Goal: Task Accomplishment & Management: Use online tool/utility

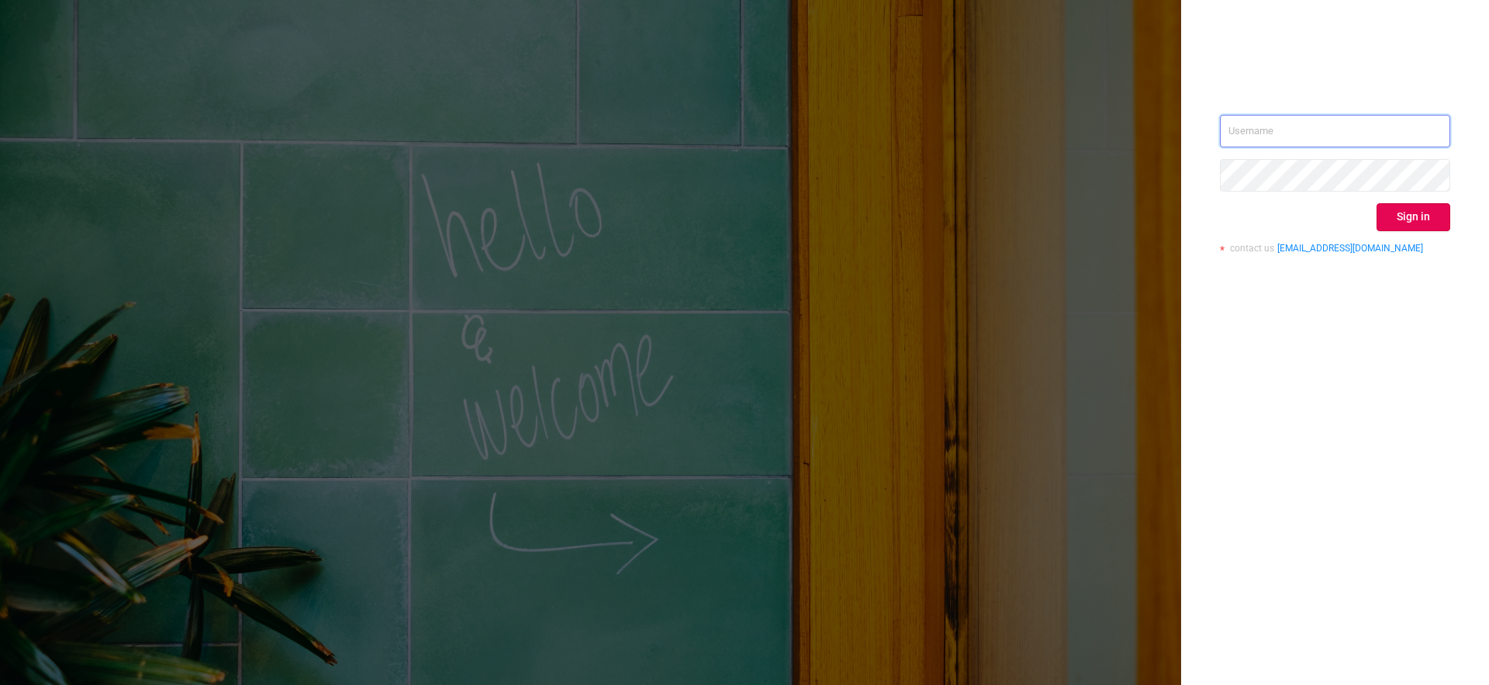
click at [1322, 135] on input "text" at bounding box center [1335, 131] width 230 height 33
click at [1303, 132] on input "text" at bounding box center [1335, 131] width 230 height 33
type input "[EMAIL_ADDRESS][DOMAIN_NAME]"
click at [1415, 222] on button "Sign in" at bounding box center [1414, 217] width 74 height 28
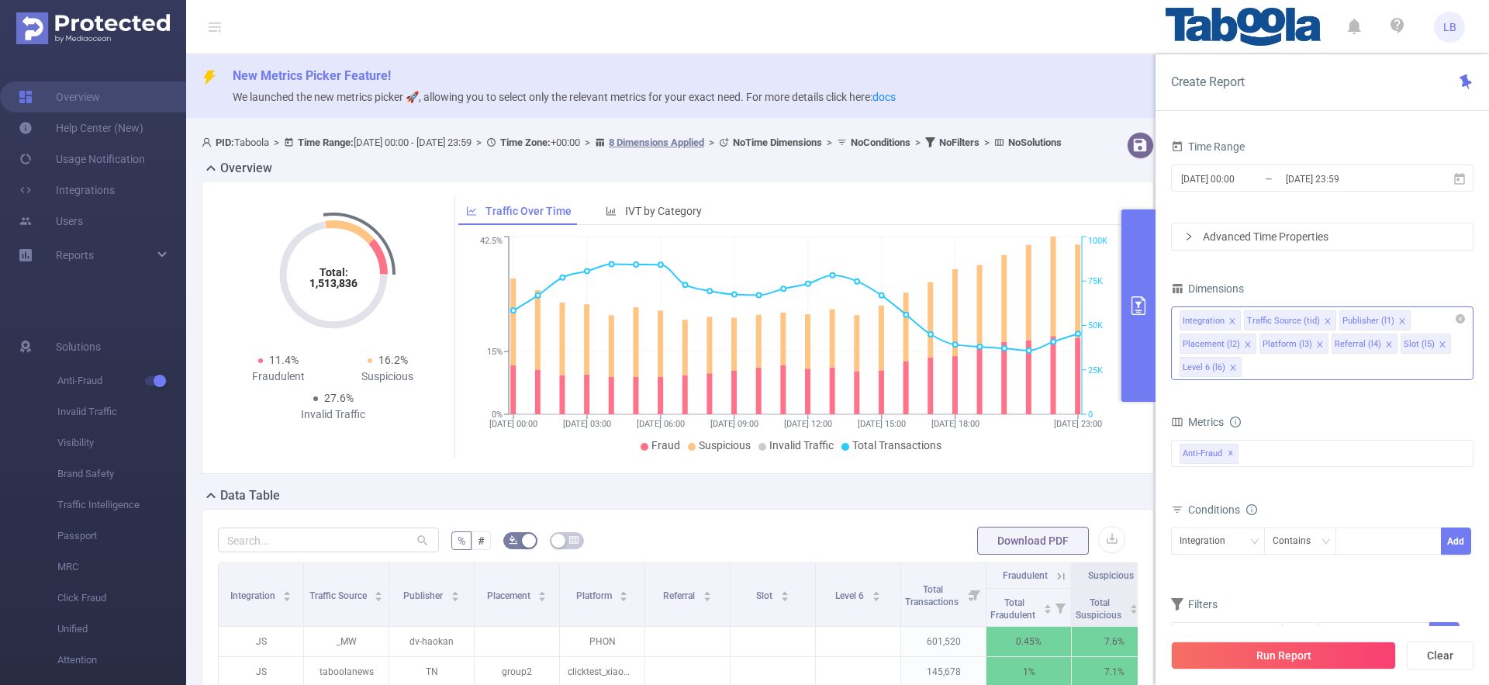
click at [1246, 345] on icon "icon: close" at bounding box center [1248, 345] width 8 height 8
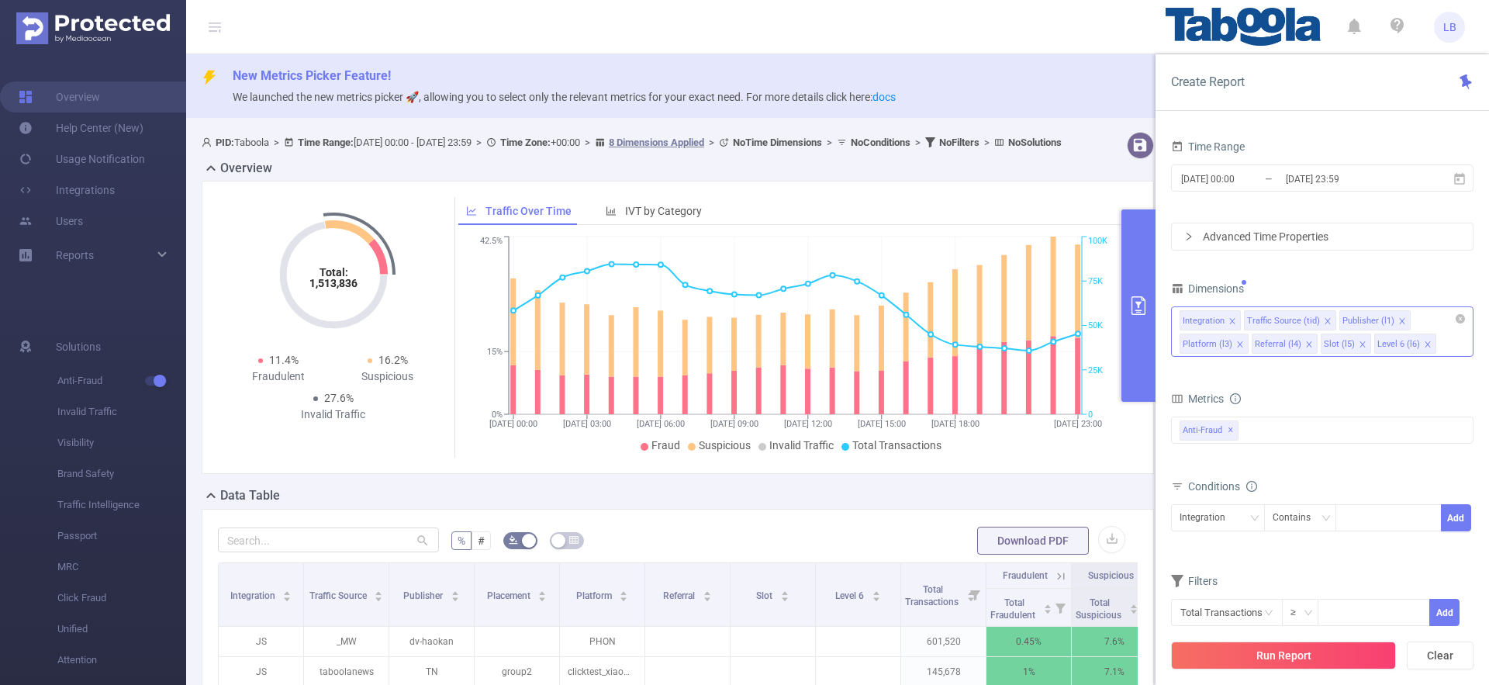
click at [1241, 343] on icon "icon: close" at bounding box center [1240, 345] width 8 height 8
click at [1238, 343] on icon "icon: close" at bounding box center [1237, 345] width 8 height 8
click at [1324, 322] on icon "icon: close" at bounding box center [1328, 321] width 8 height 8
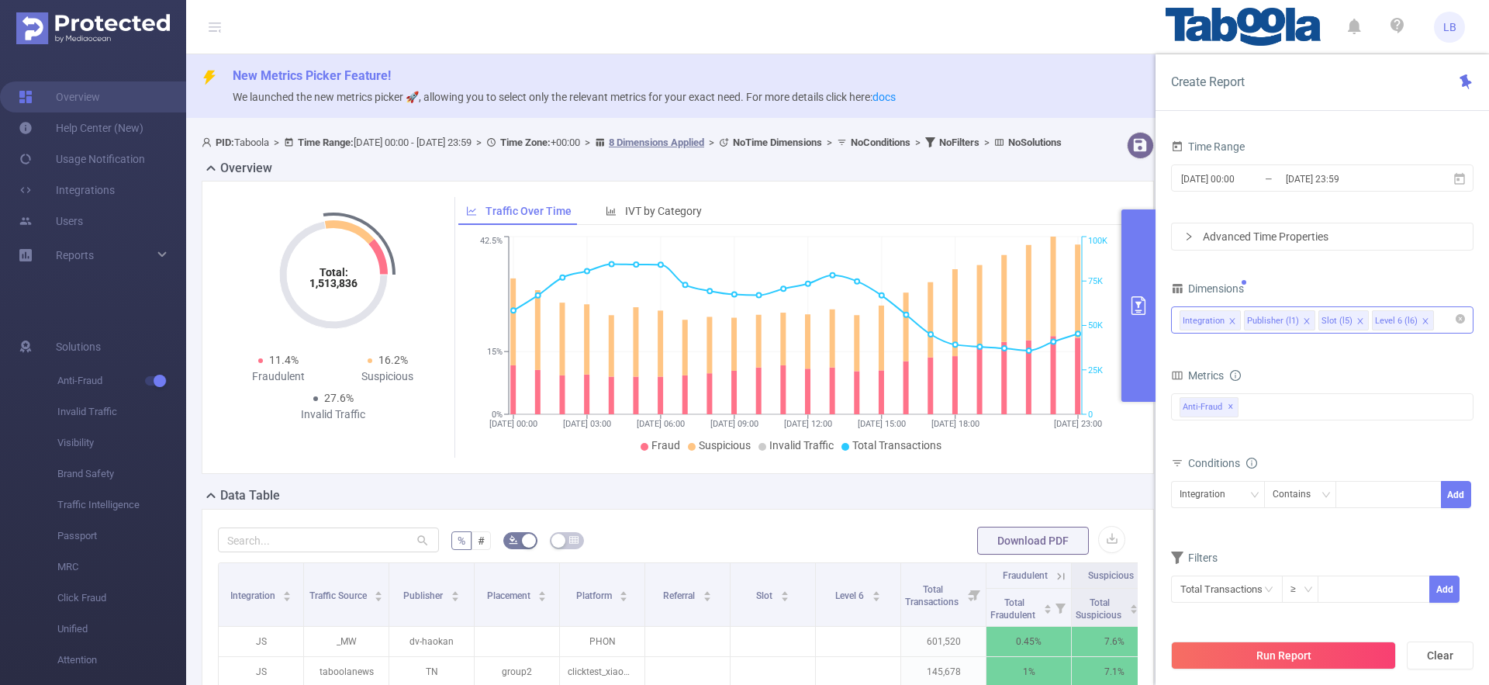
click at [1357, 320] on icon "icon: close" at bounding box center [1361, 321] width 8 height 8
click at [1234, 476] on div "Integration Contains Add" at bounding box center [1322, 497] width 303 height 44
click at [1236, 489] on div "Integration" at bounding box center [1218, 492] width 77 height 26
click at [1222, 545] on li "Publisher (l1)" at bounding box center [1218, 549] width 94 height 25
click at [1380, 492] on div at bounding box center [1388, 492] width 89 height 26
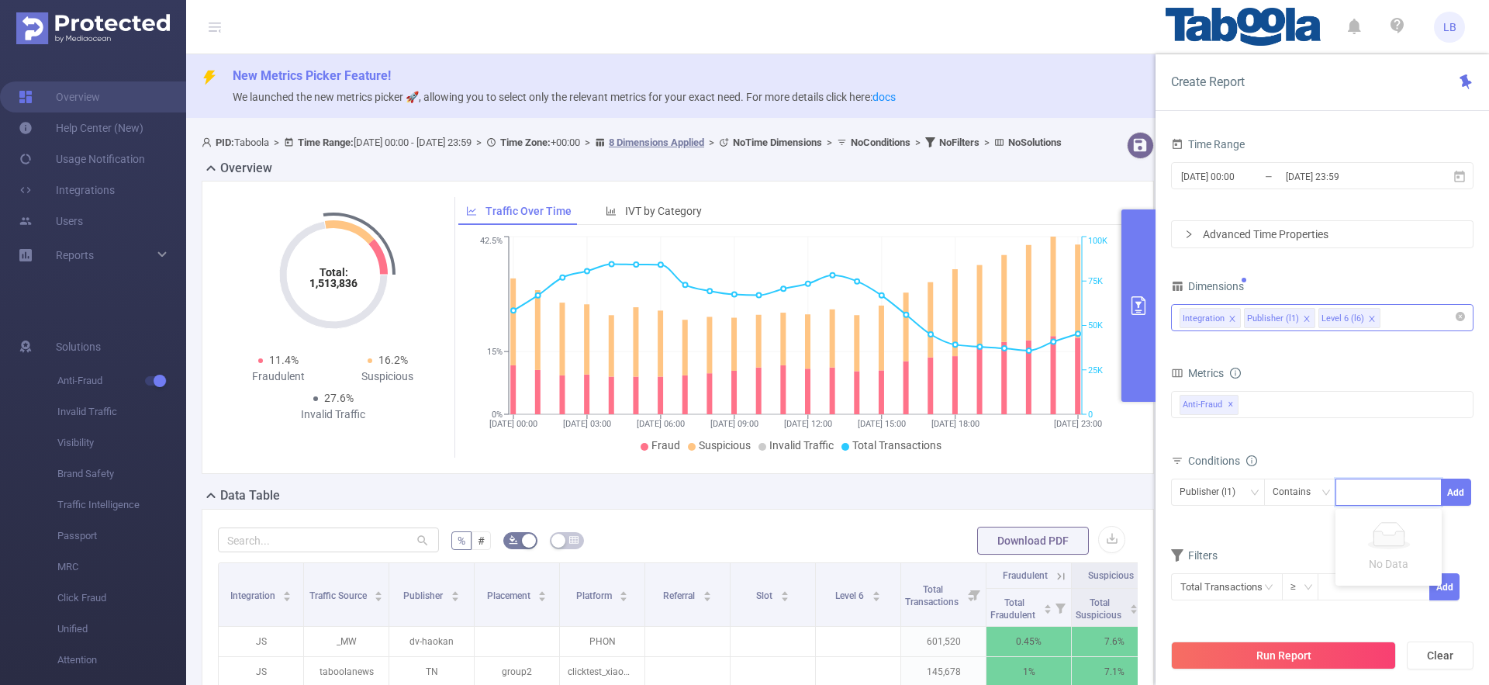
paste input "newstech-mediasphere"
type input "newstech-mediasphere"
click at [1453, 492] on button "Add" at bounding box center [1456, 492] width 30 height 27
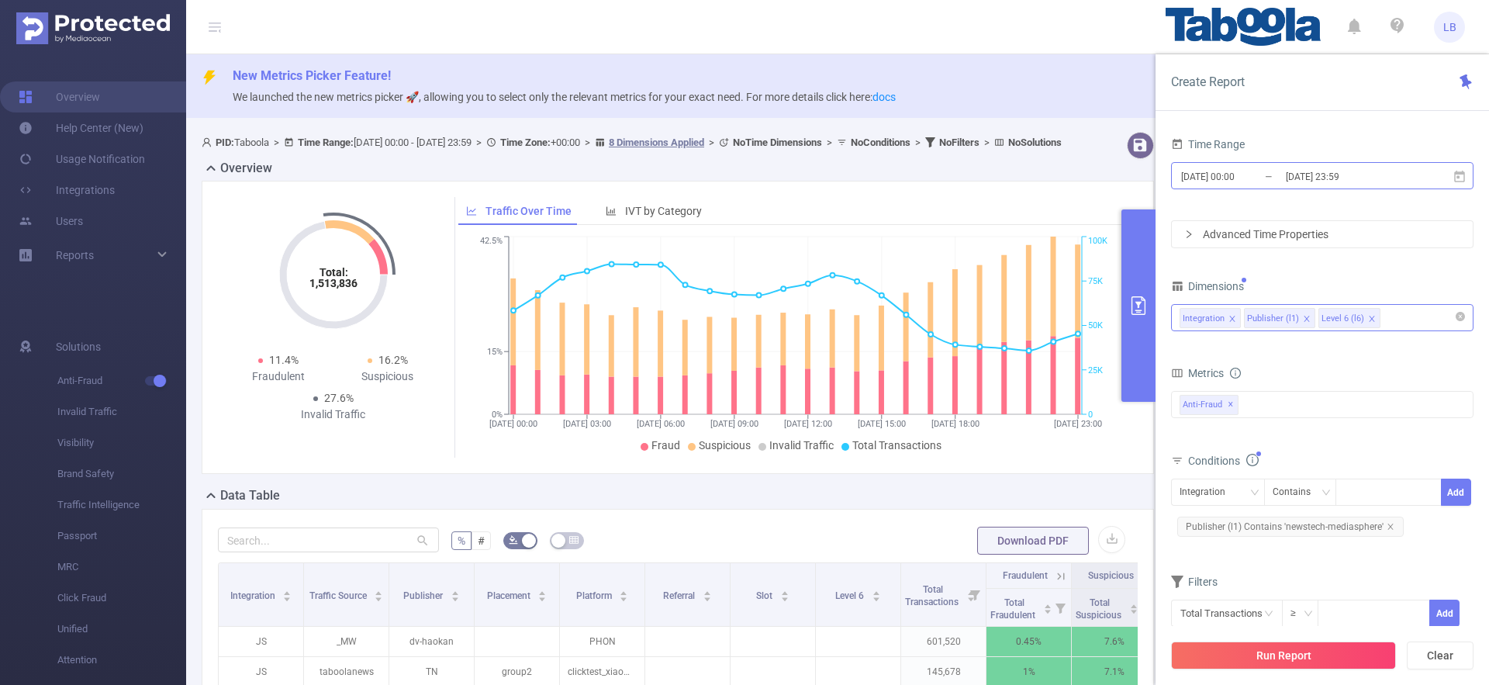
click at [1331, 167] on input "[DATE] 23:59" at bounding box center [1347, 176] width 126 height 21
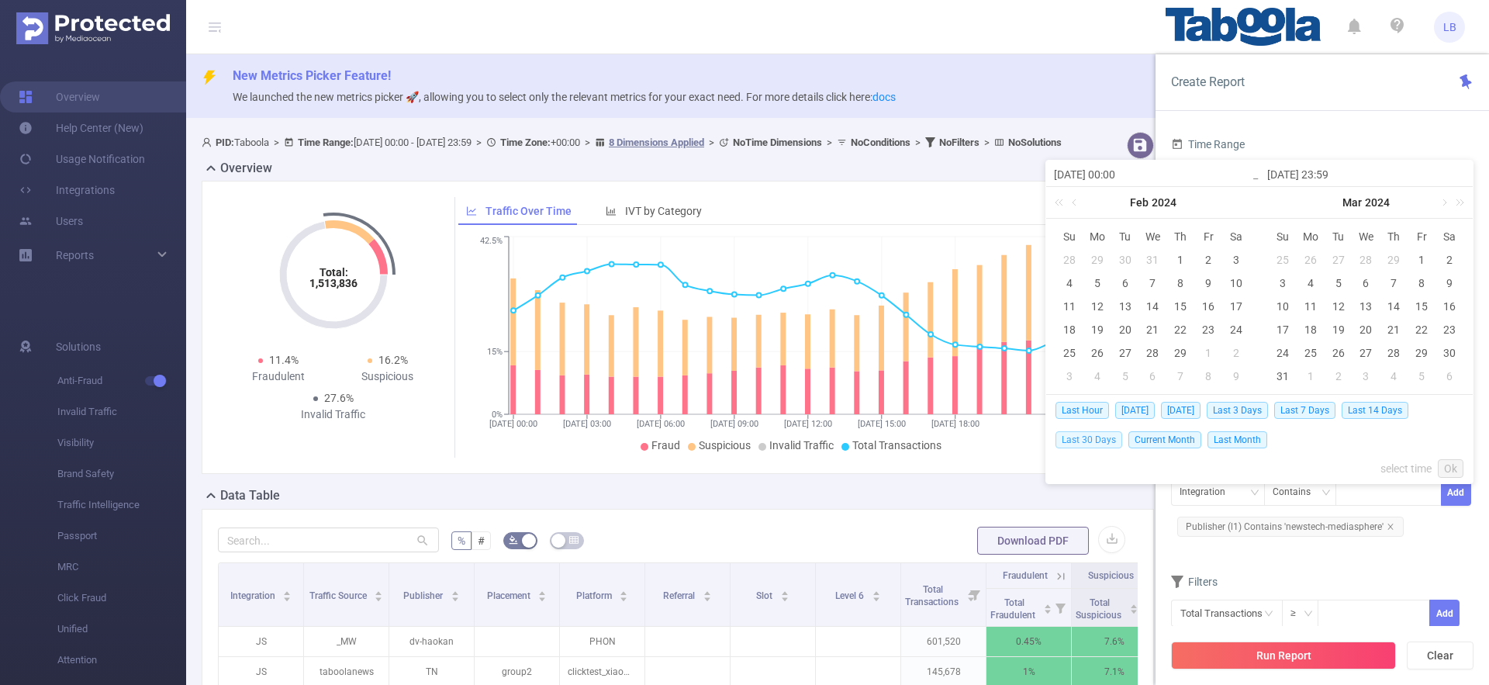
click at [1105, 444] on span "Last 30 Days" at bounding box center [1089, 439] width 67 height 17
type input "[DATE] 00:00"
type input "[DATE] 23:59"
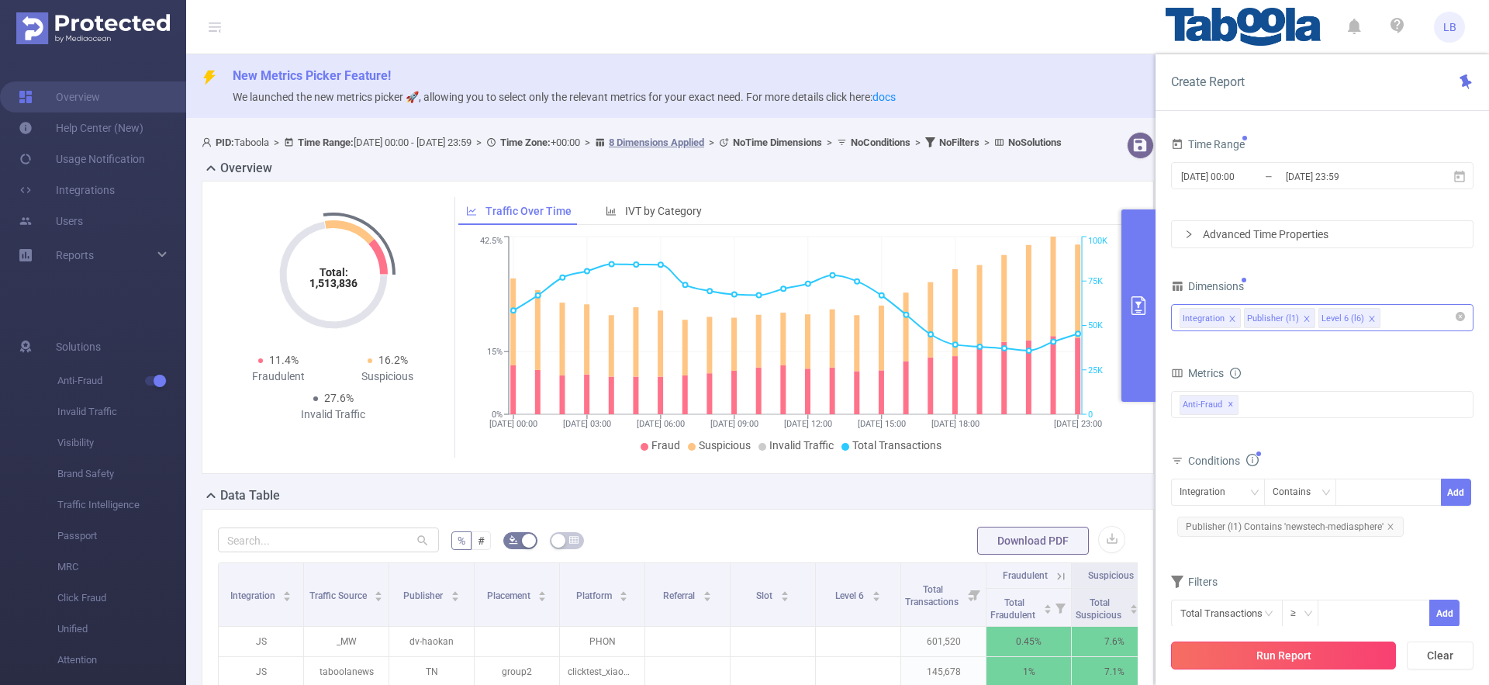
click at [1326, 662] on button "Run Report" at bounding box center [1283, 655] width 225 height 28
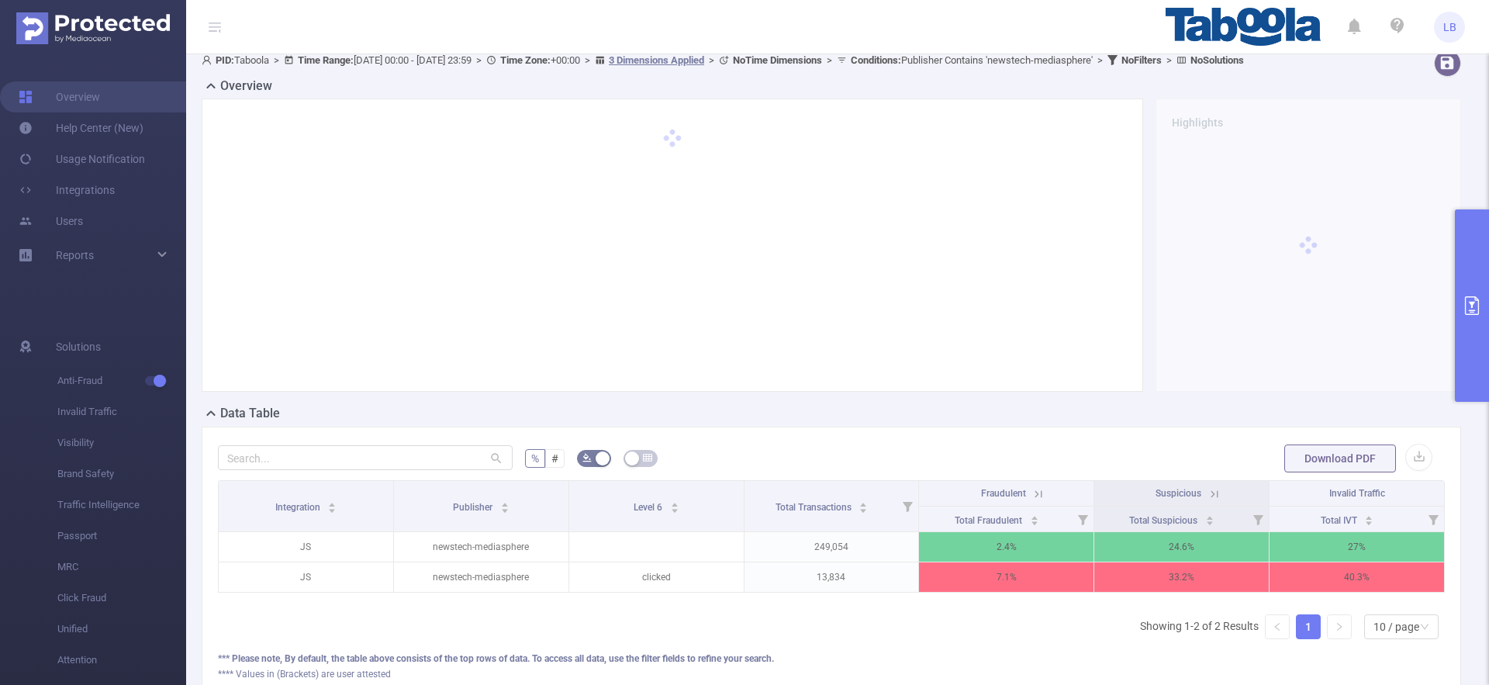
scroll to position [88, 0]
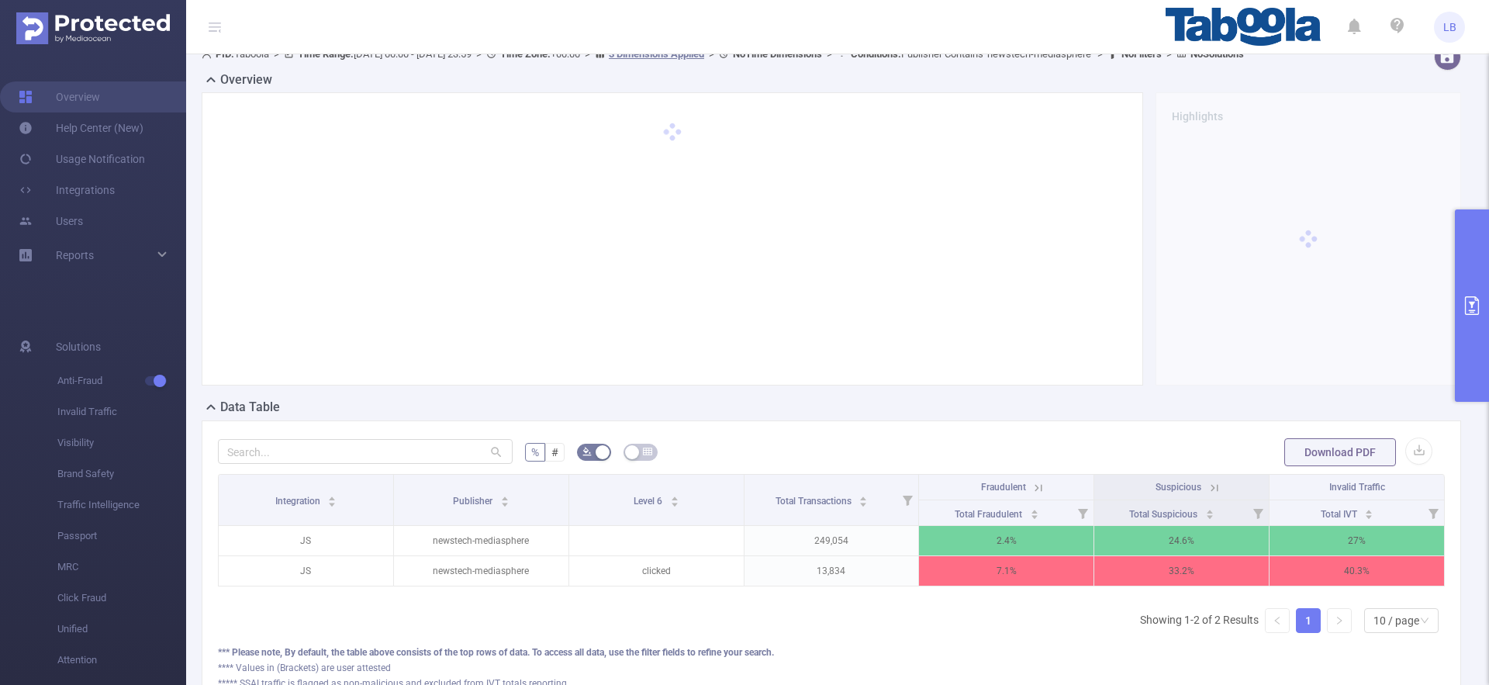
click at [1218, 495] on icon at bounding box center [1215, 488] width 14 height 14
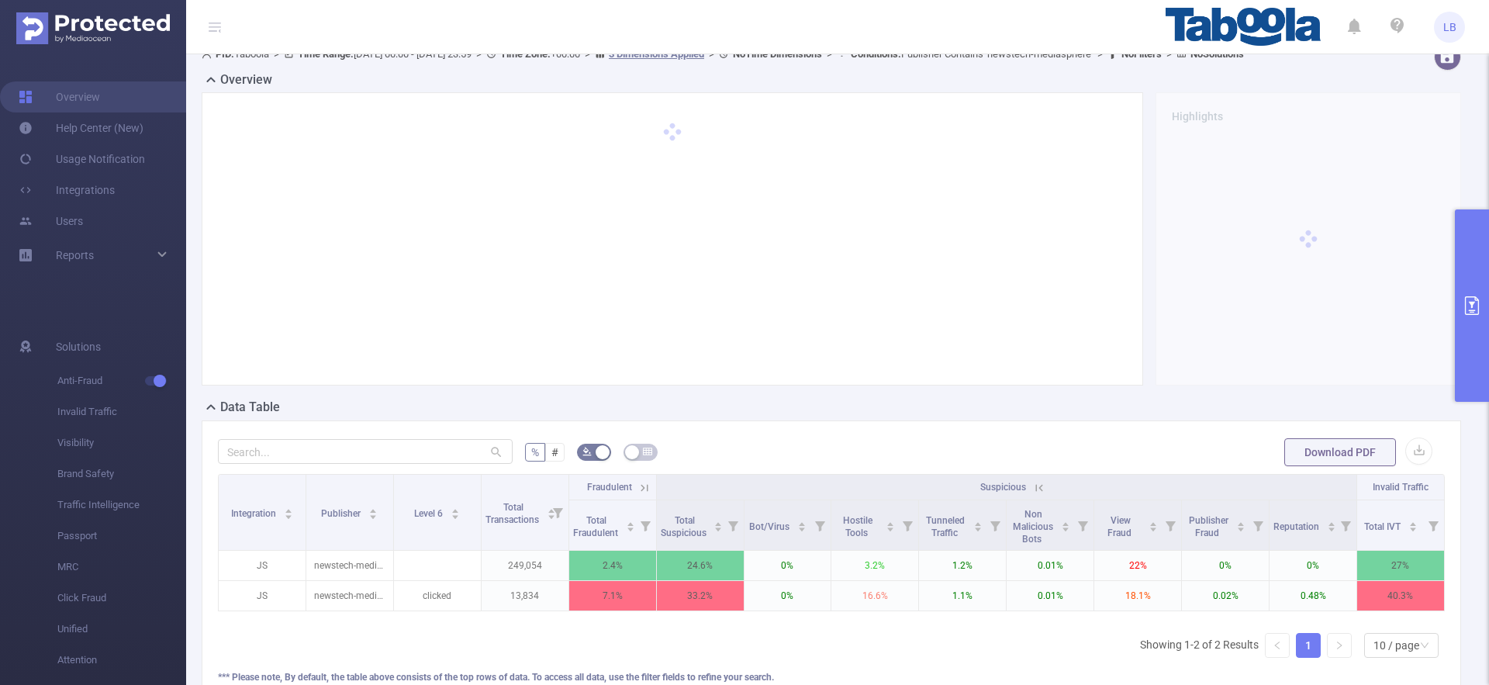
click at [1477, 290] on button "primary" at bounding box center [1472, 305] width 34 height 192
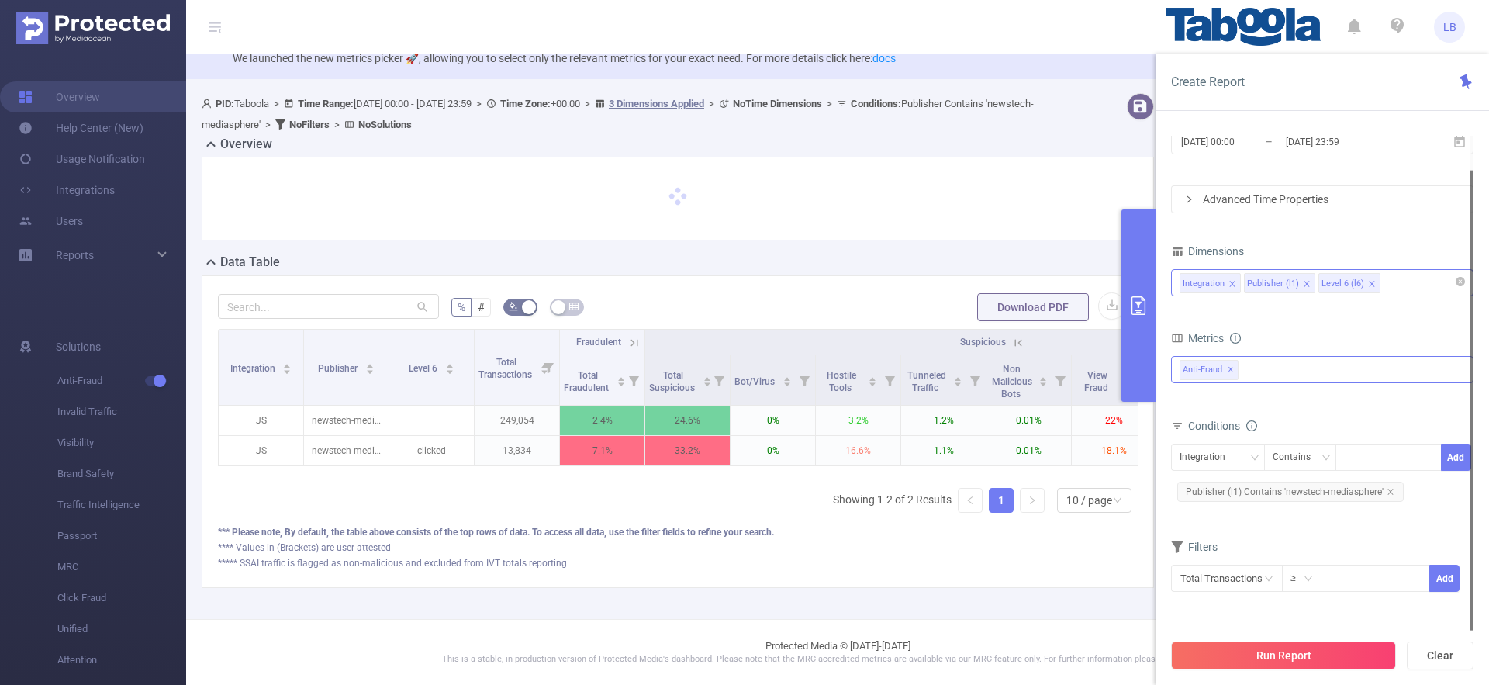
click at [1316, 372] on div "Anti-Fraud ✕" at bounding box center [1322, 369] width 303 height 27
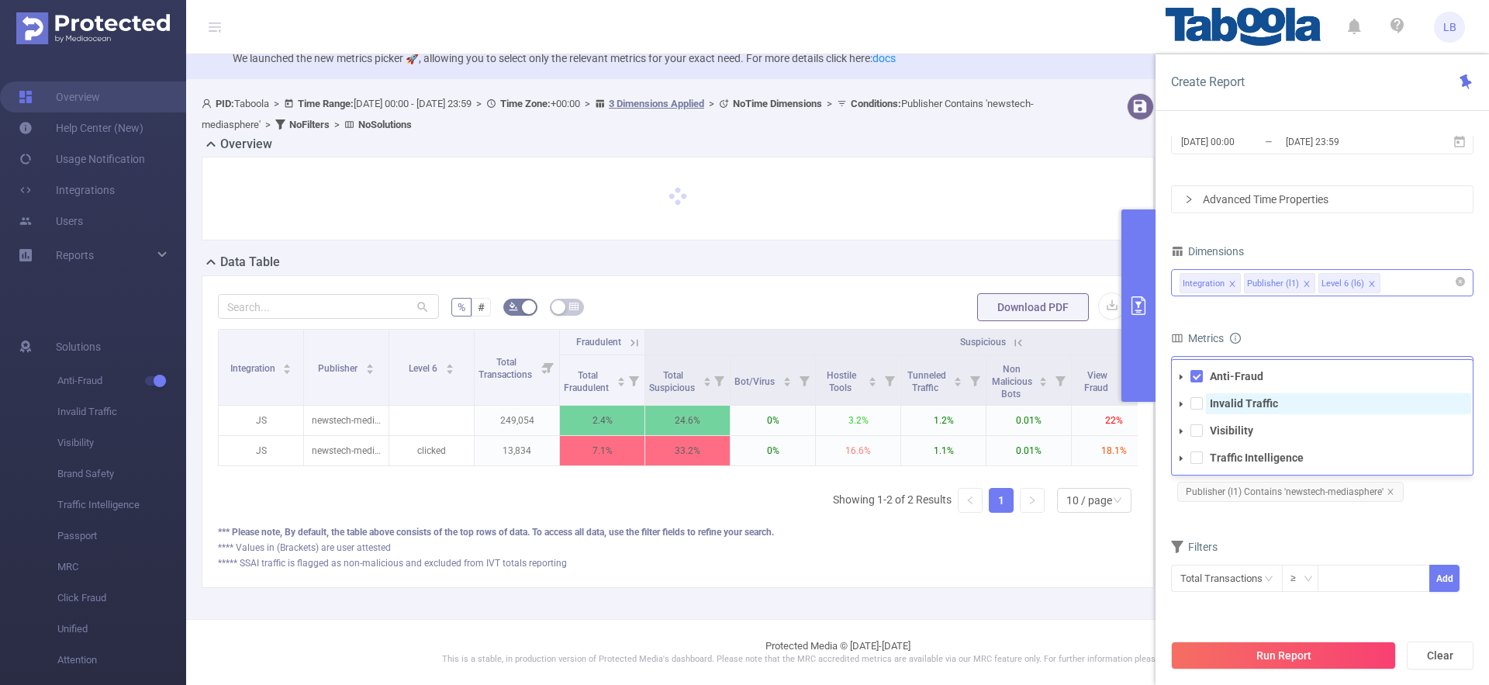
click at [1239, 404] on strong "Invalid Traffic" at bounding box center [1244, 403] width 68 height 12
click at [1189, 371] on span at bounding box center [1181, 377] width 19 height 19
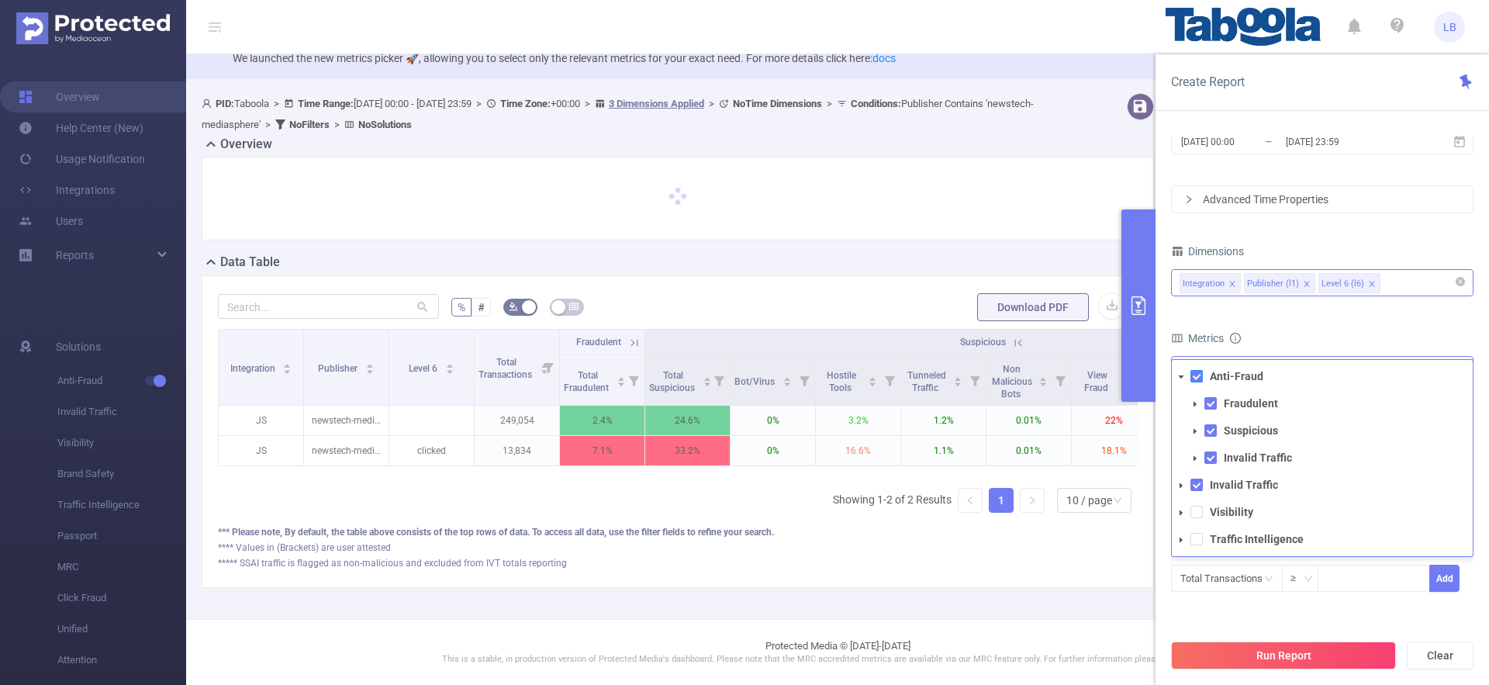
click at [1191, 374] on span at bounding box center [1197, 376] width 12 height 12
click at [1235, 540] on strong "Traffic Intelligence" at bounding box center [1257, 539] width 94 height 12
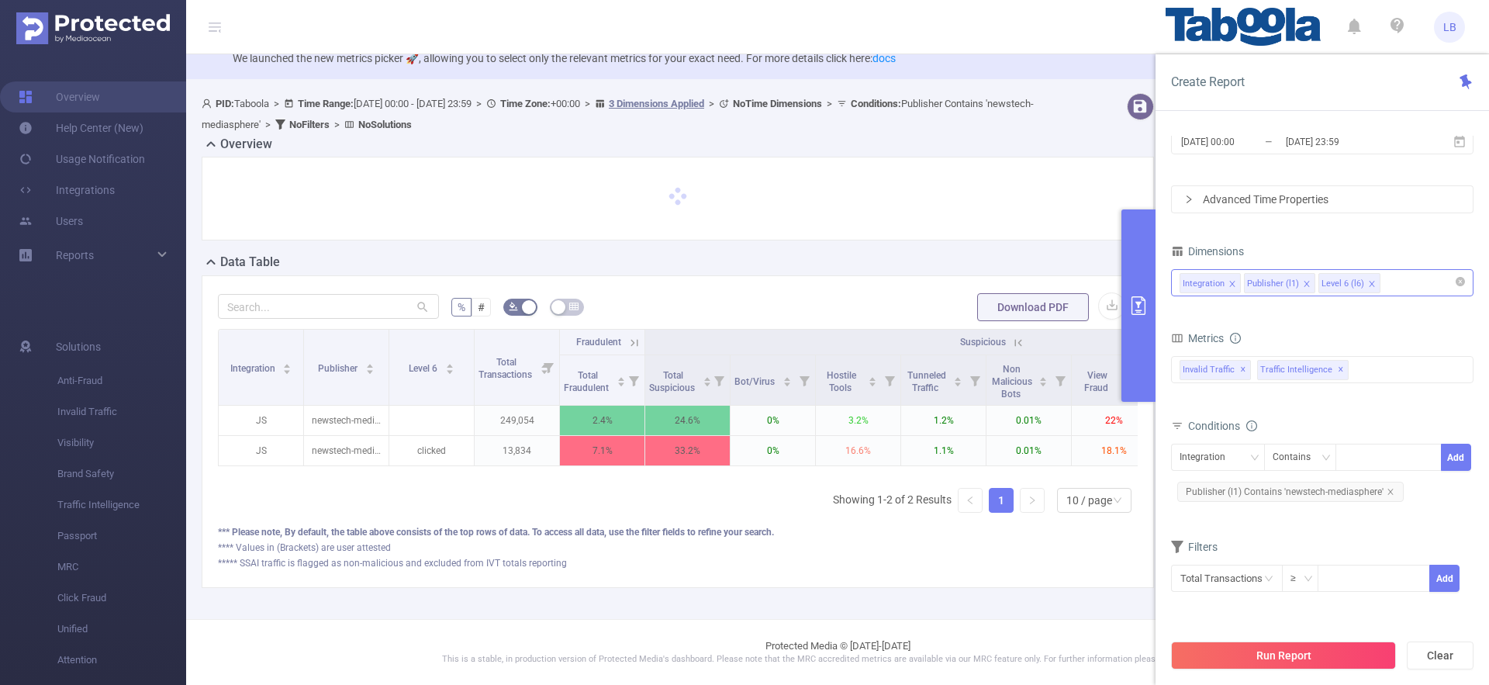
click at [1405, 606] on div "Filters Total Transactions ≥ Add" at bounding box center [1322, 574] width 303 height 76
click at [1322, 655] on button "Run Report" at bounding box center [1283, 655] width 225 height 28
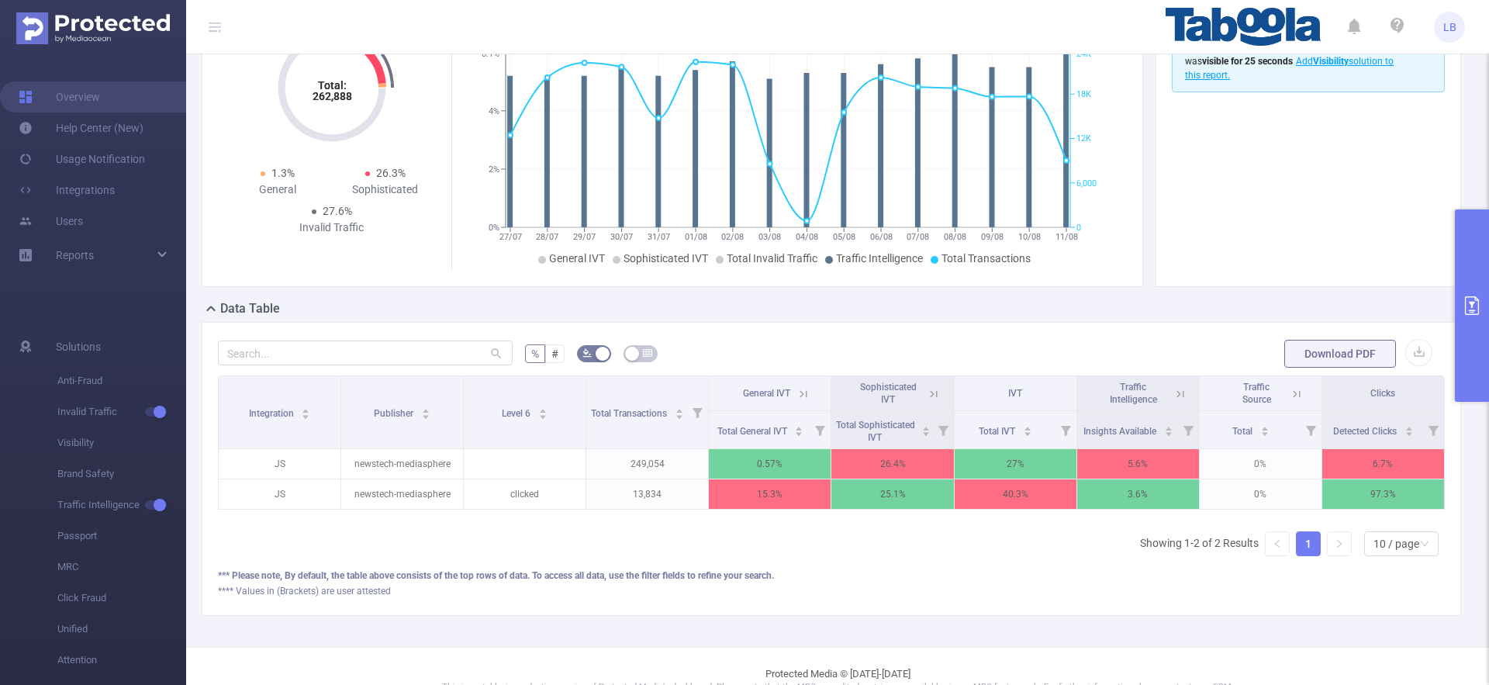
scroll to position [188, 0]
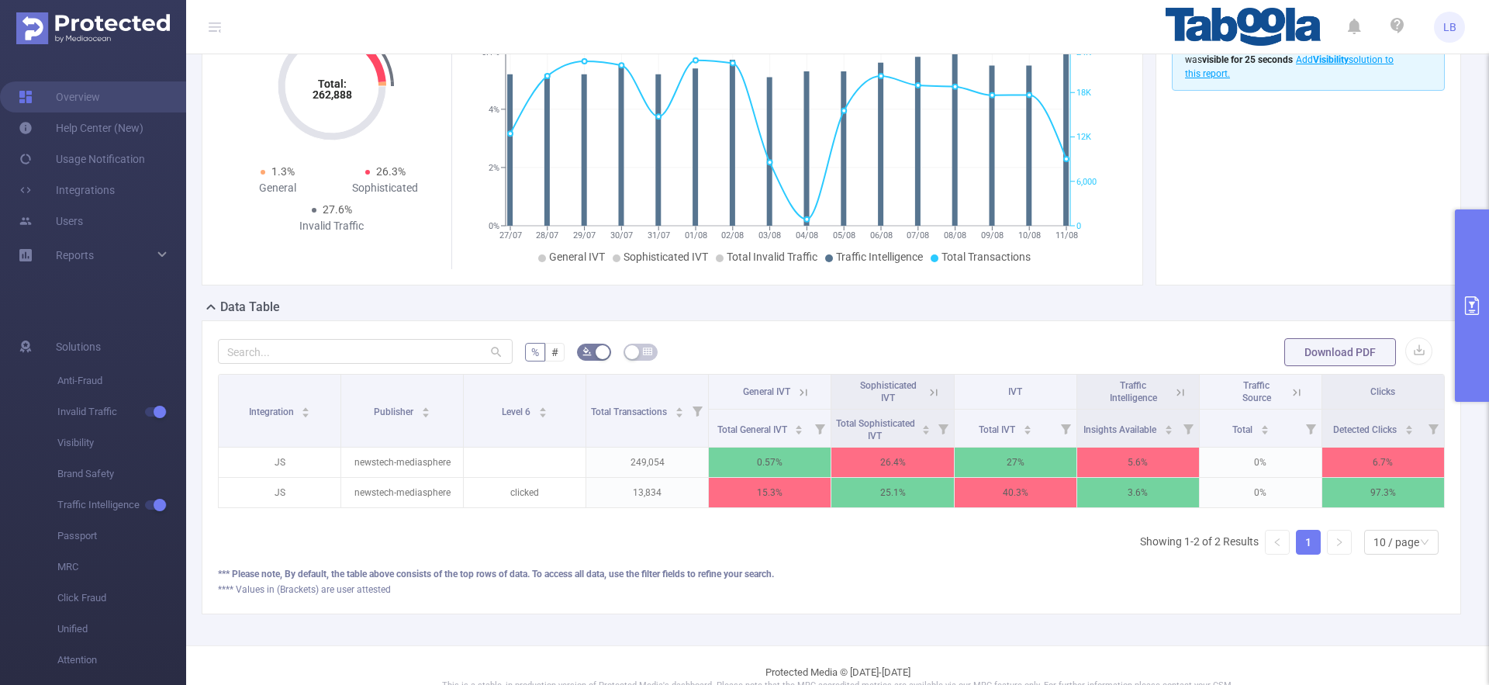
click at [933, 399] on icon at bounding box center [934, 393] width 14 height 14
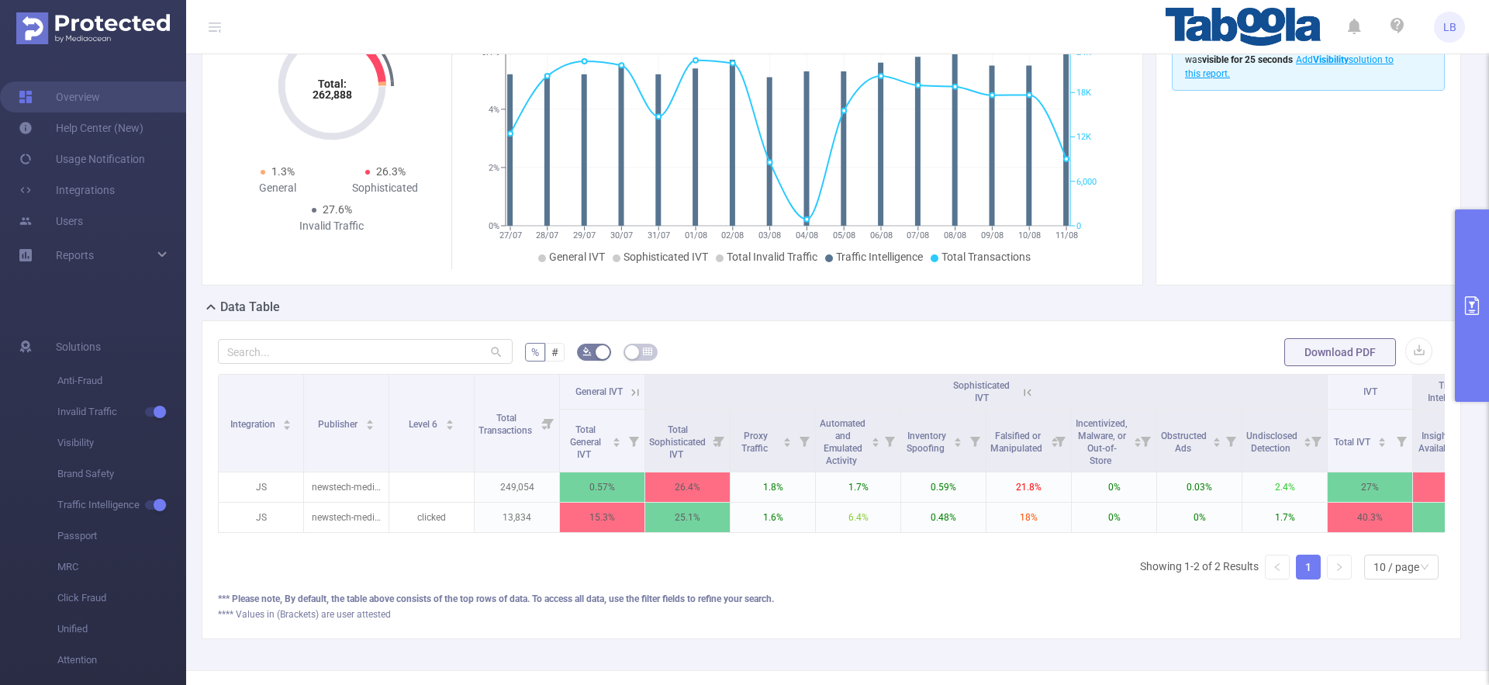
click at [932, 406] on th "Sophisticated IVT" at bounding box center [986, 392] width 683 height 35
